Goal: Book appointment/travel/reservation

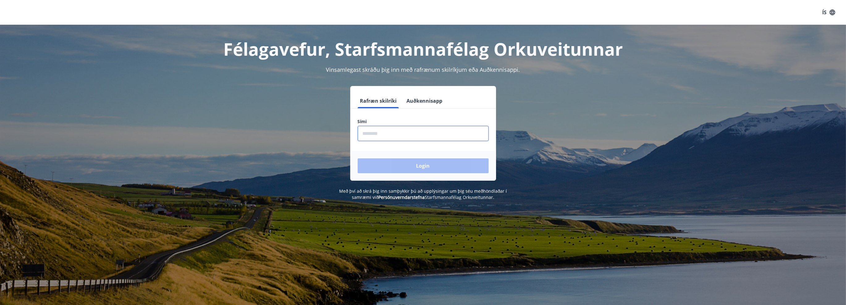
click at [377, 135] on input "phone" at bounding box center [423, 133] width 131 height 15
type input "********"
click at [415, 164] on button "Login" at bounding box center [423, 165] width 131 height 15
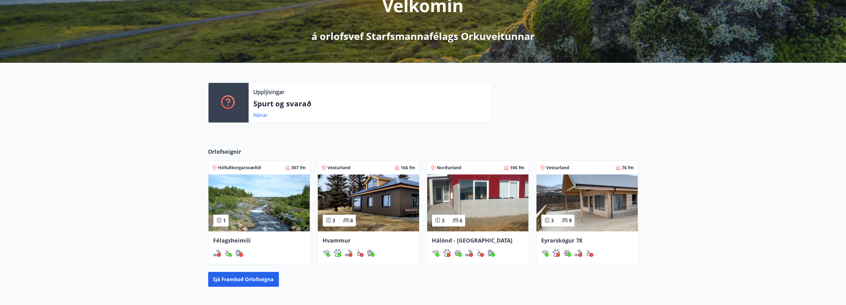
scroll to position [93, 0]
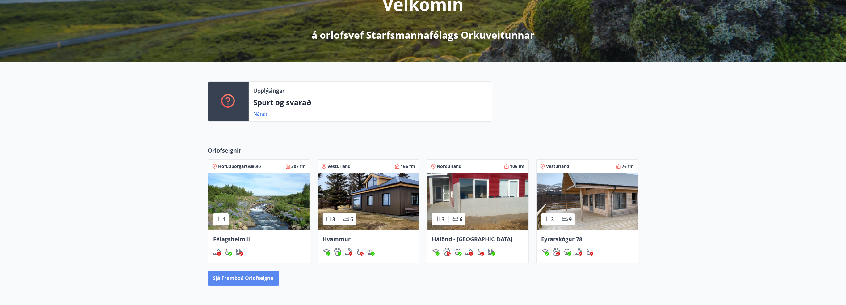
click at [246, 276] on button "Sjá framboð orlofseigna" at bounding box center [243, 277] width 71 height 15
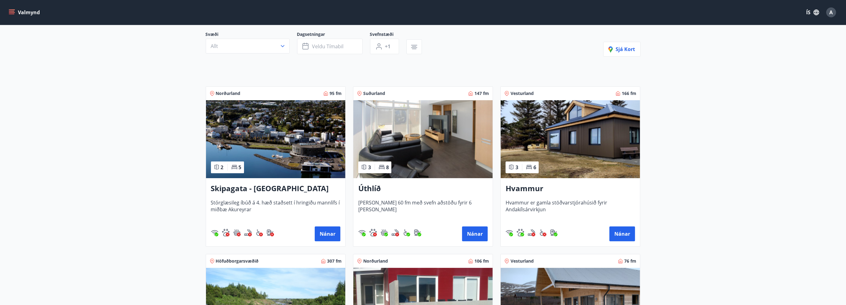
scroll to position [62, 0]
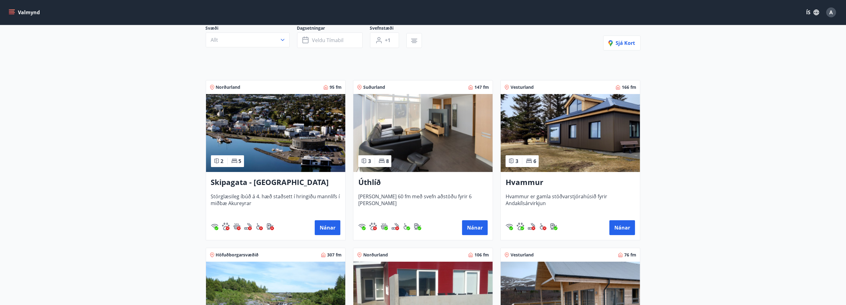
click at [592, 123] on img at bounding box center [570, 133] width 139 height 78
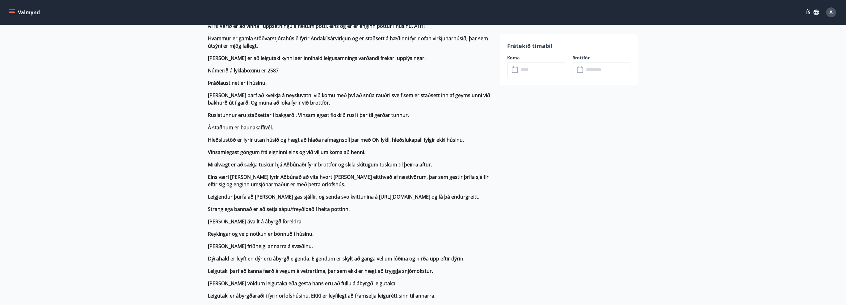
scroll to position [216, 0]
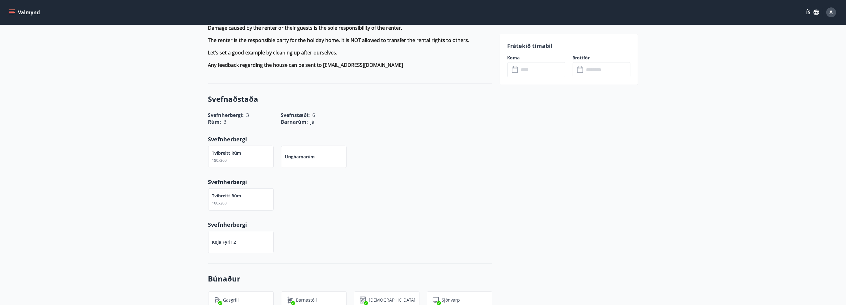
scroll to position [773, 0]
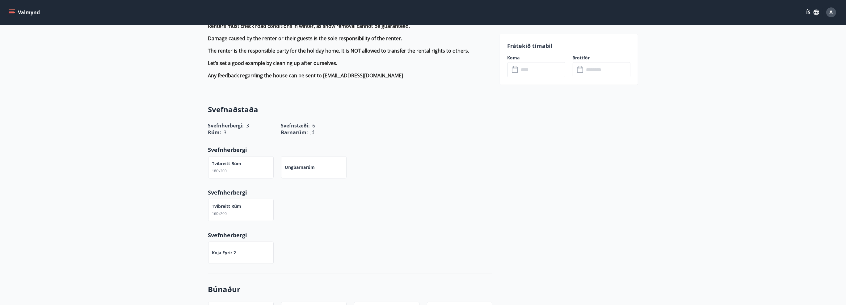
click at [177, 120] on div "+3 Myndir Upplýsingar ATH! Verið er að vinna í uppsetningu á heitum potti, eins…" at bounding box center [423, 150] width 846 height 1475
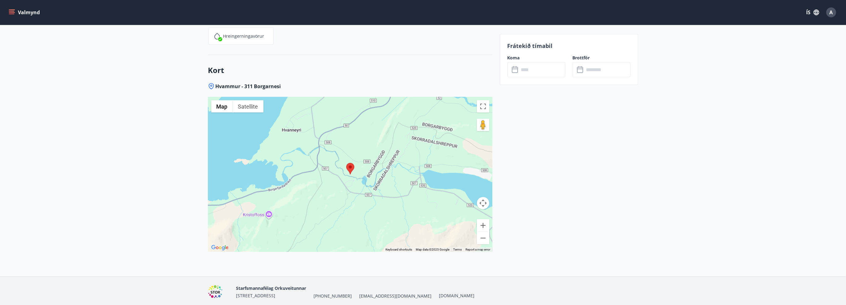
scroll to position [1408, 0]
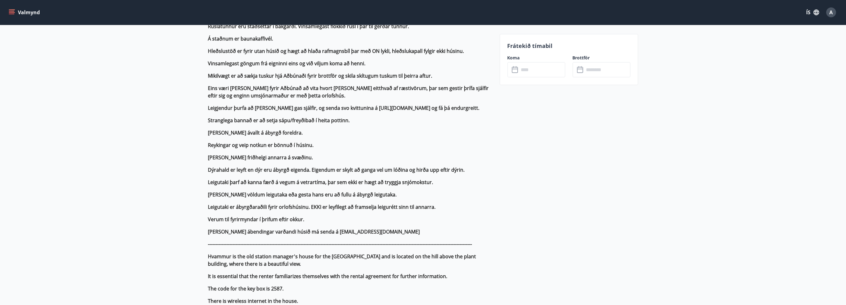
scroll to position [79, 0]
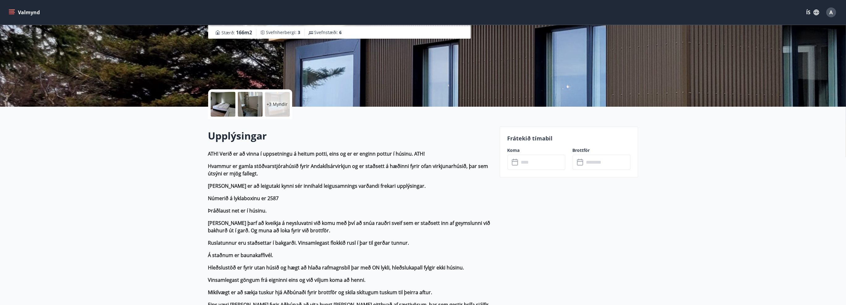
click at [536, 155] on input "text" at bounding box center [542, 162] width 46 height 15
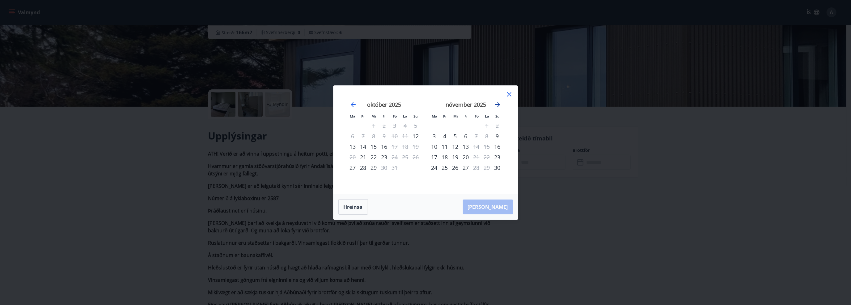
click at [499, 106] on icon "Move forward to switch to the next month." at bounding box center [497, 104] width 7 height 7
click at [498, 106] on icon "Move forward to switch to the next month." at bounding box center [497, 104] width 5 height 5
click at [350, 105] on icon "Move backward to switch to the previous month." at bounding box center [353, 104] width 7 height 7
click at [477, 157] on div "23" at bounding box center [476, 157] width 11 height 11
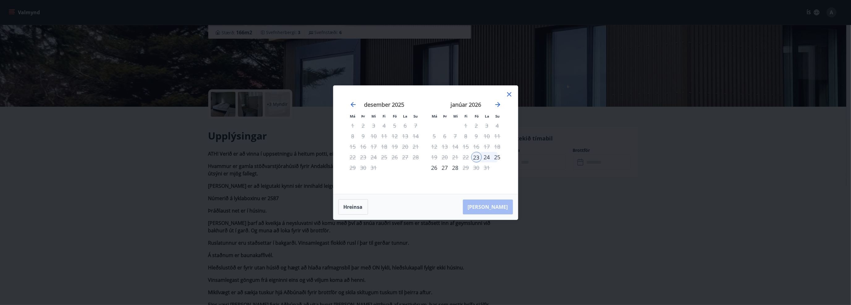
click at [498, 156] on div "25" at bounding box center [497, 157] width 11 height 11
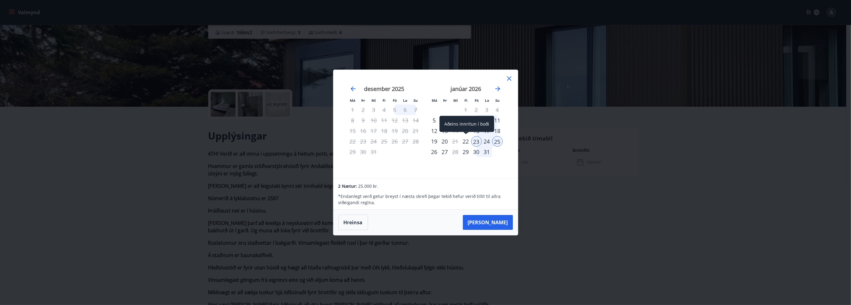
click at [465, 141] on div "22" at bounding box center [466, 141] width 11 height 11
click at [498, 88] on icon "Move forward to switch to the next month." at bounding box center [497, 88] width 5 height 5
click at [510, 79] on icon at bounding box center [509, 78] width 4 height 4
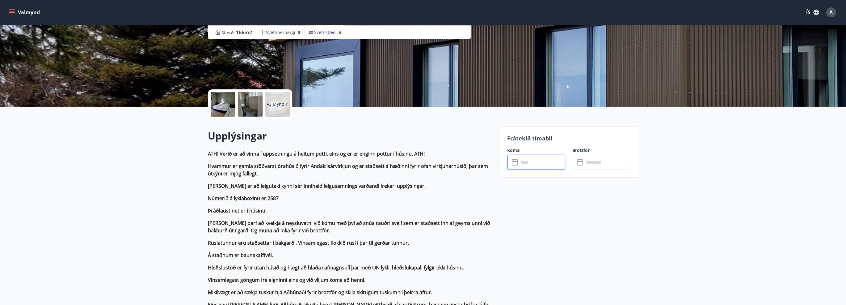
click at [548, 163] on input "text" at bounding box center [542, 162] width 46 height 15
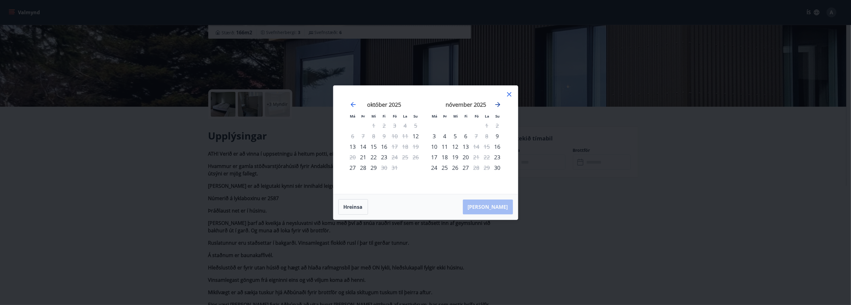
click at [498, 105] on icon "Move forward to switch to the next month." at bounding box center [497, 104] width 7 height 7
click at [510, 93] on icon at bounding box center [509, 94] width 4 height 4
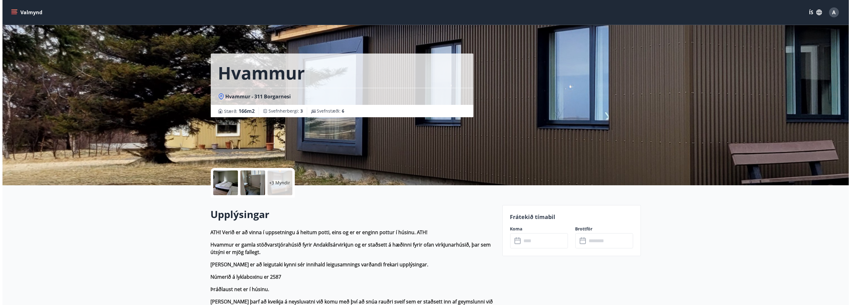
scroll to position [0, 0]
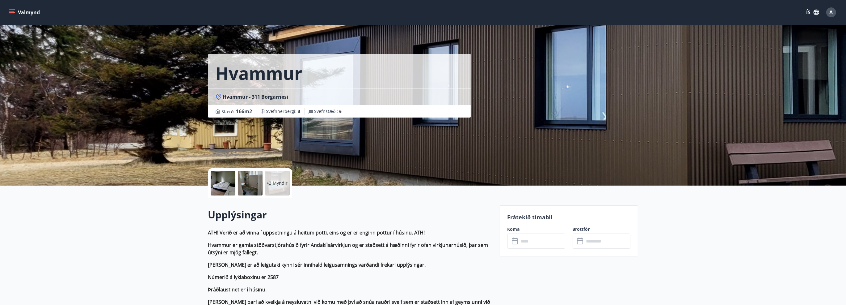
click at [226, 178] on div at bounding box center [223, 183] width 25 height 25
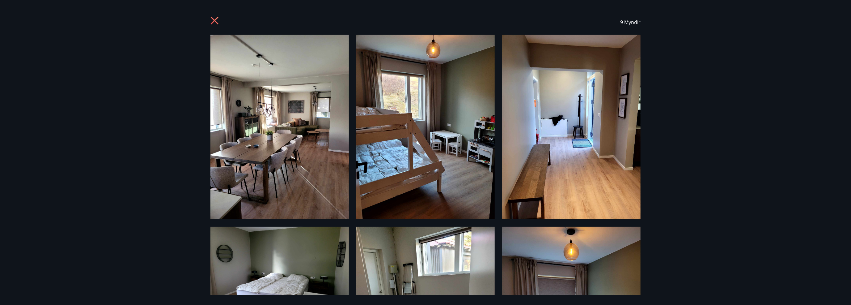
click at [215, 20] on icon at bounding box center [215, 21] width 2 height 2
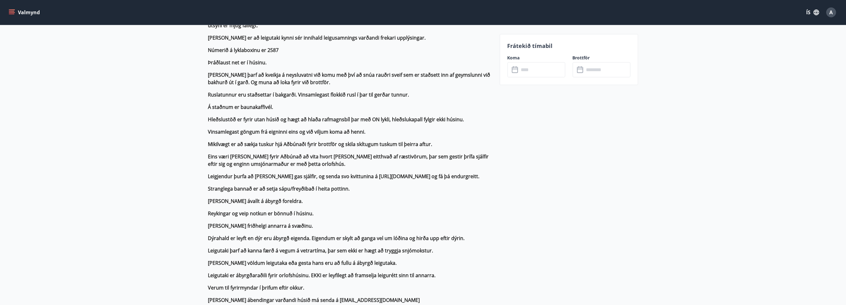
scroll to position [216, 0]
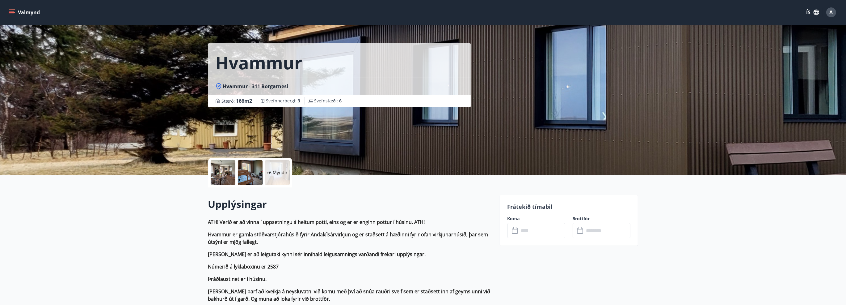
scroll to position [0, 0]
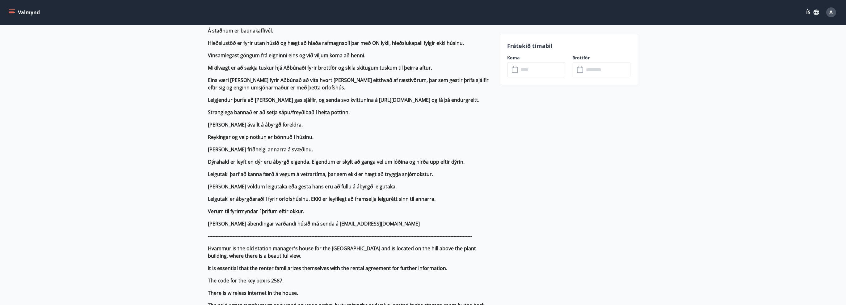
scroll to position [309, 0]
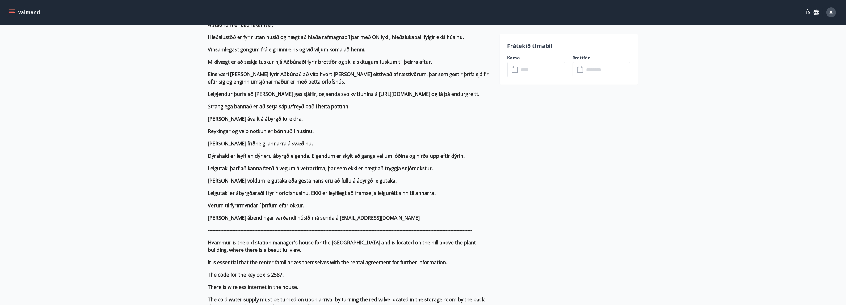
click at [323, 218] on strong "[PERSON_NAME] ábendingar varðandi húsið má senda á [EMAIL_ADDRESS][DOMAIN_NAME]" at bounding box center [314, 217] width 212 height 7
drag, startPoint x: 350, startPoint y: 218, endPoint x: 312, endPoint y: 218, distance: 38.0
click at [312, 218] on strong "[PERSON_NAME] ábendingar varðandi húsið má senda á [EMAIL_ADDRESS][DOMAIN_NAME]" at bounding box center [314, 217] width 212 height 7
copy strong "[EMAIL_ADDRESS][DOMAIN_NAME]"
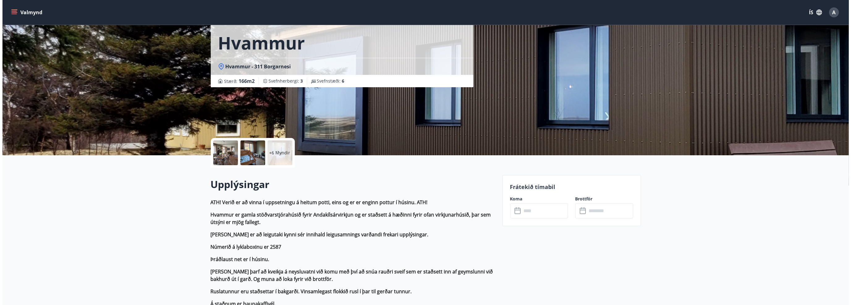
scroll to position [0, 0]
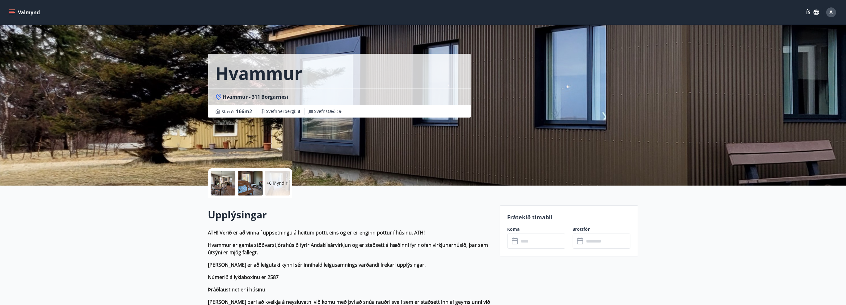
click at [551, 238] on input "text" at bounding box center [542, 240] width 46 height 15
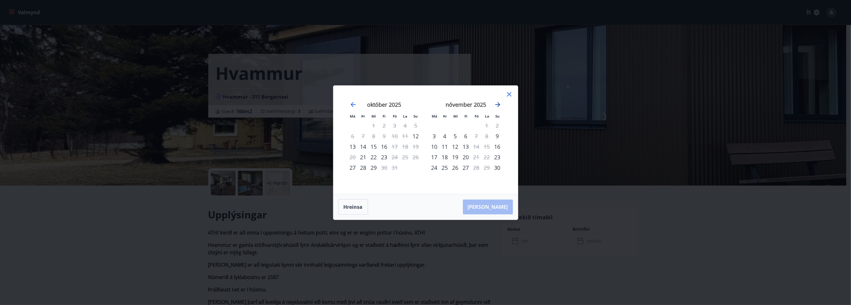
click at [498, 103] on icon "Move forward to switch to the next month." at bounding box center [497, 104] width 5 height 5
